Goal: Task Accomplishment & Management: Use online tool/utility

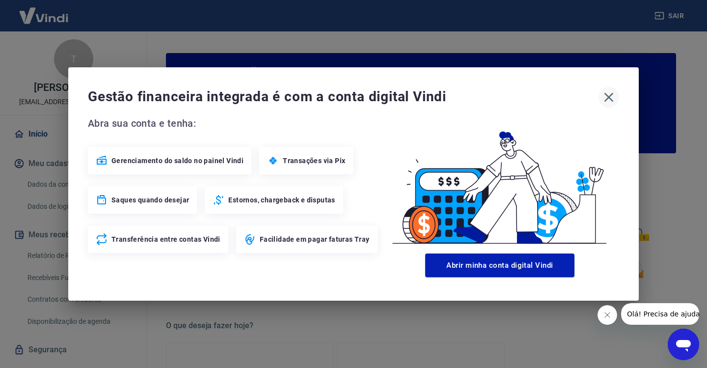
click at [608, 95] on icon "button" at bounding box center [609, 97] width 16 height 16
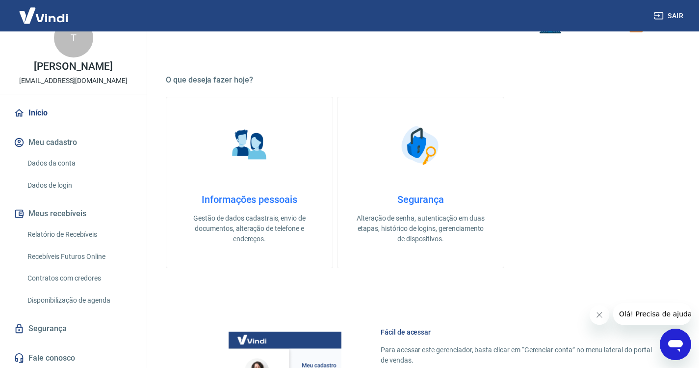
scroll to position [32, 0]
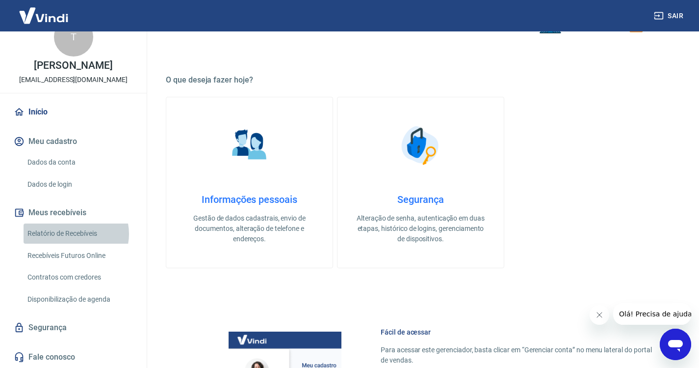
click at [72, 234] on link "Relatório de Recebíveis" at bounding box center [79, 233] width 111 height 20
